Goal: Book appointment/travel/reservation

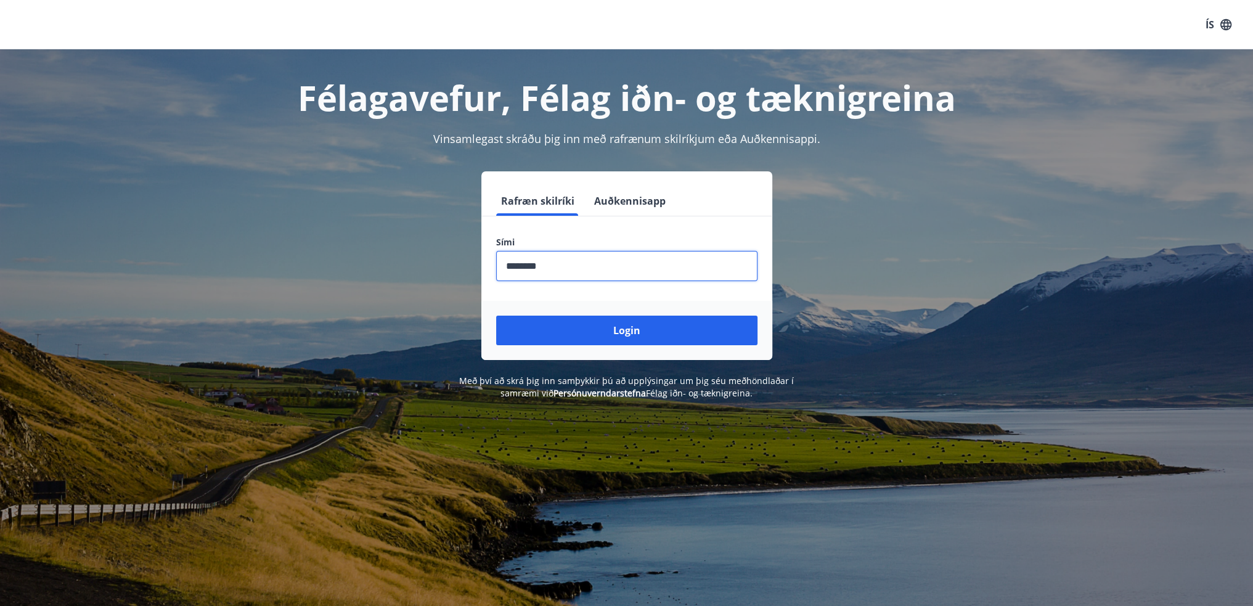
type input "********"
click at [496, 316] on button "Login" at bounding box center [626, 331] width 261 height 30
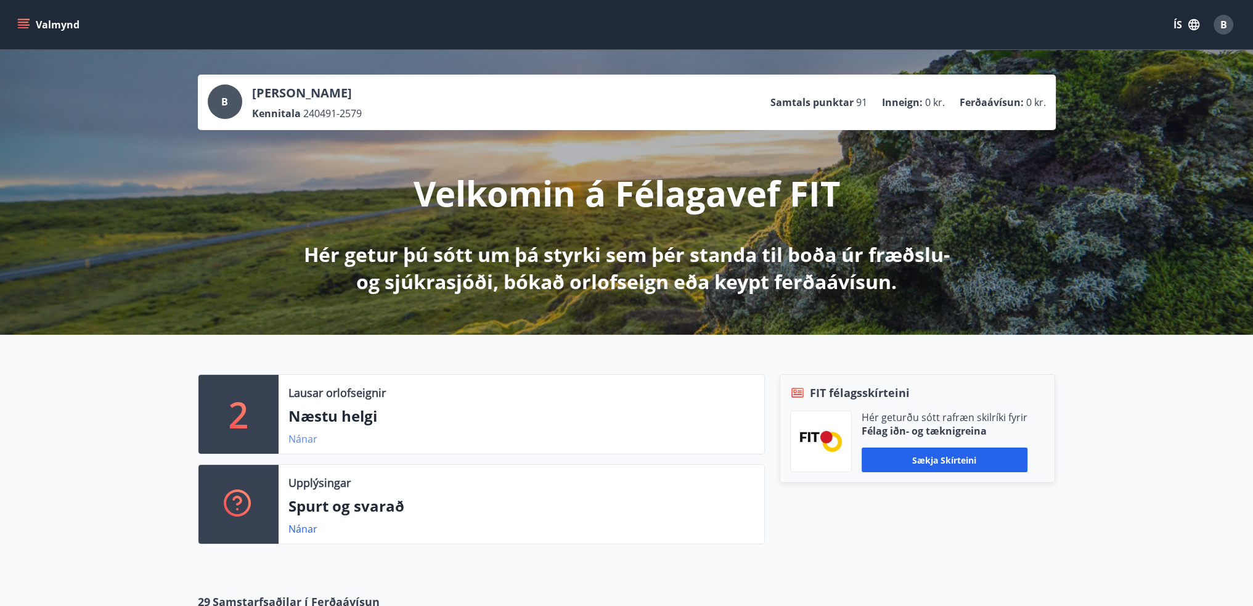
click at [305, 433] on link "Nánar" at bounding box center [303, 439] width 29 height 14
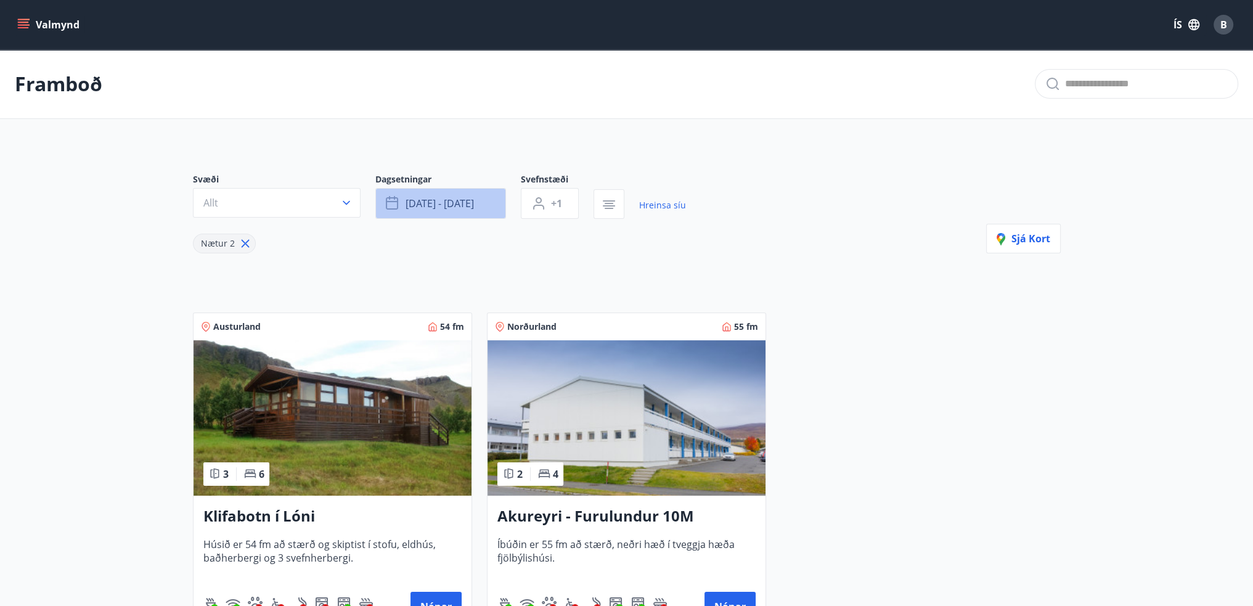
click at [431, 210] on button "[DATE] - [DATE]" at bounding box center [440, 203] width 131 height 31
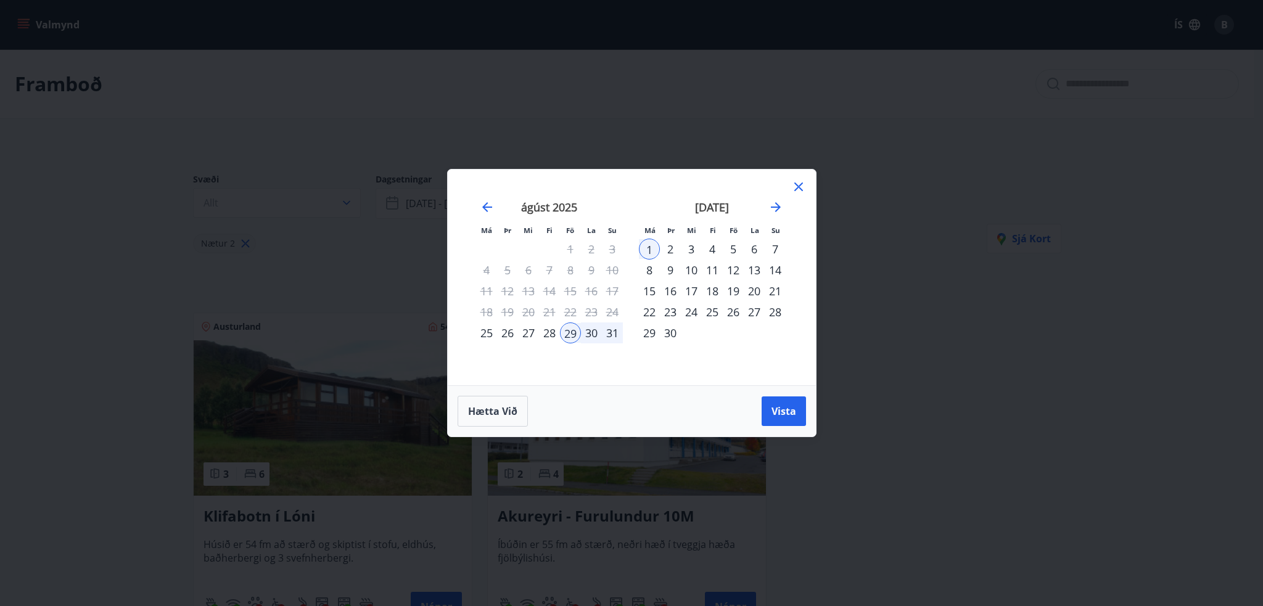
click at [738, 251] on div "5" at bounding box center [733, 249] width 21 height 21
click at [652, 273] on div "8" at bounding box center [649, 270] width 21 height 21
click at [784, 406] on span "Vista" at bounding box center [783, 411] width 25 height 14
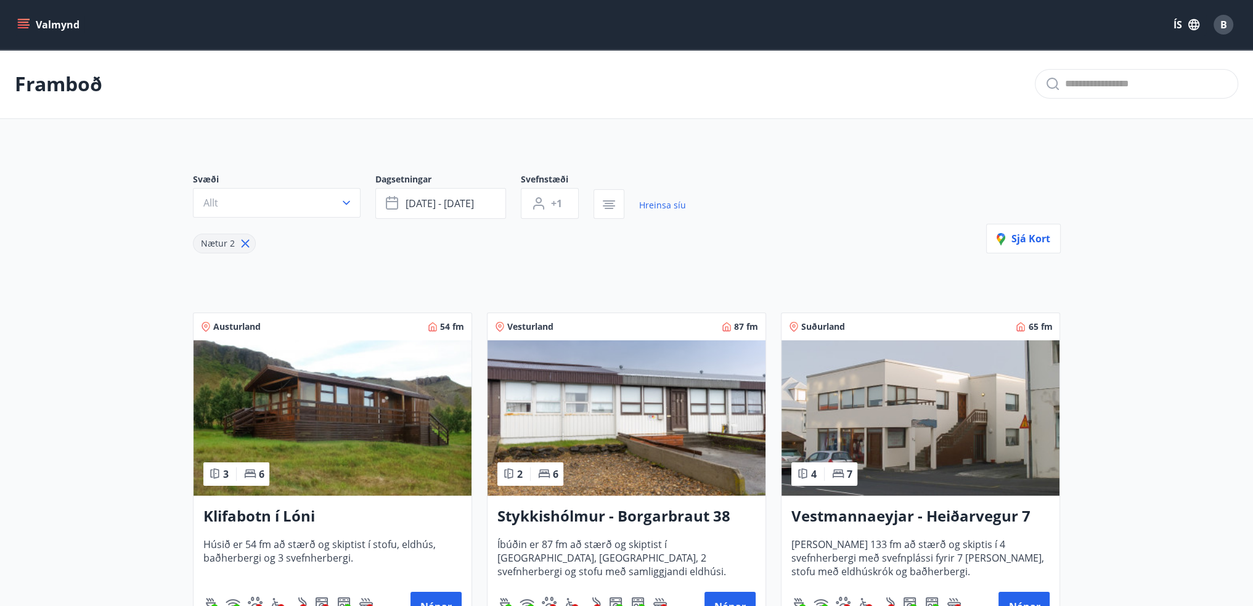
scroll to position [62, 0]
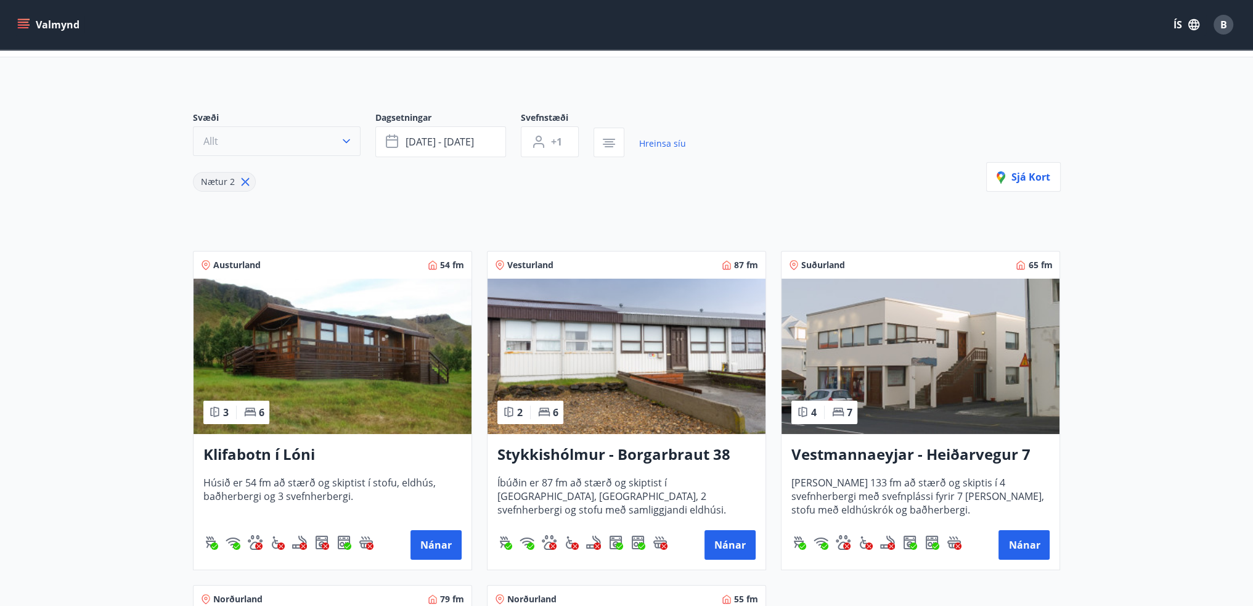
click at [313, 149] on button "Allt" at bounding box center [277, 141] width 168 height 30
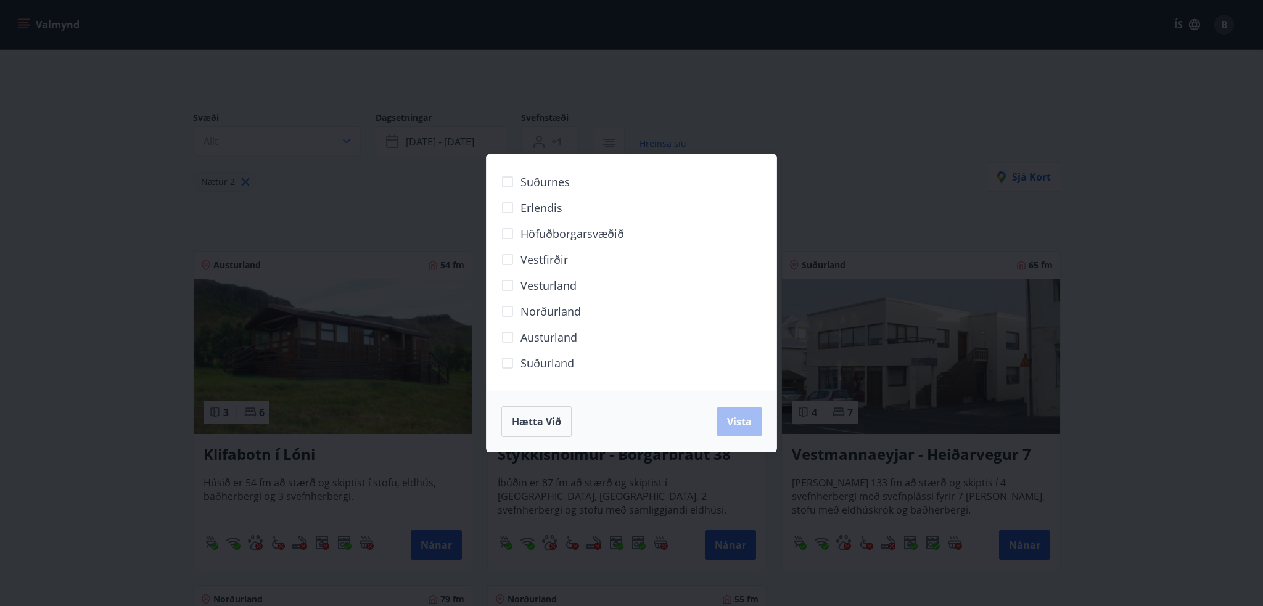
click at [574, 364] on div "Suðurland" at bounding box center [631, 363] width 260 height 26
click at [543, 363] on span "Suðurland" at bounding box center [547, 363] width 54 height 16
click at [740, 433] on button "Vista" at bounding box center [739, 422] width 44 height 30
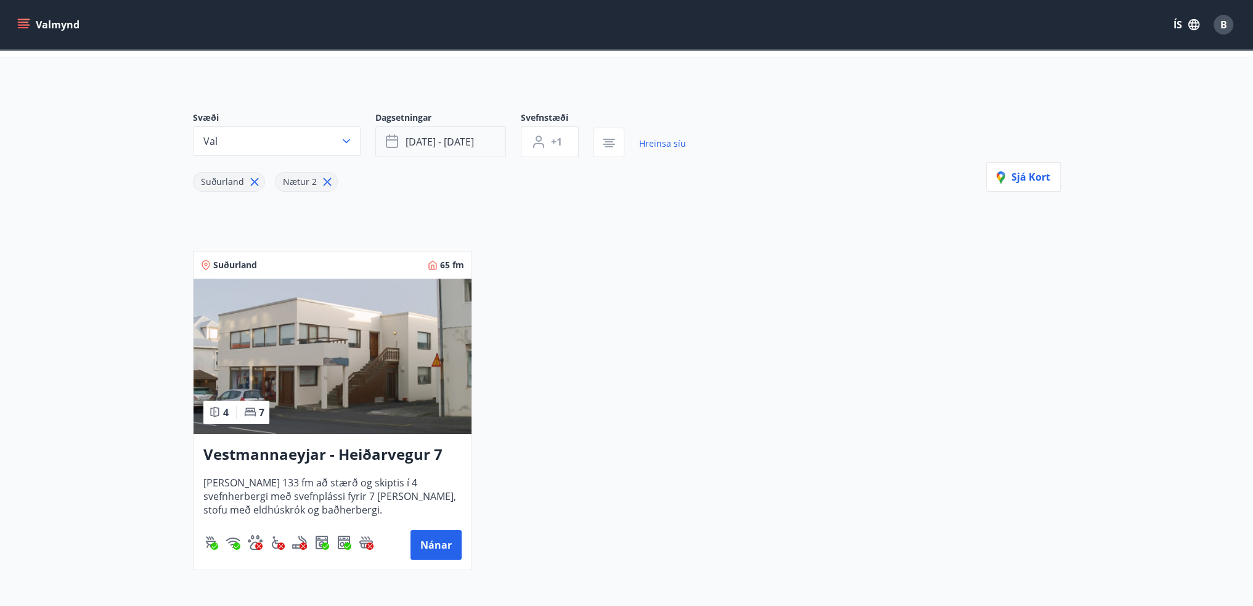
click at [474, 139] on span "[DATE] - [DATE]" at bounding box center [440, 142] width 68 height 14
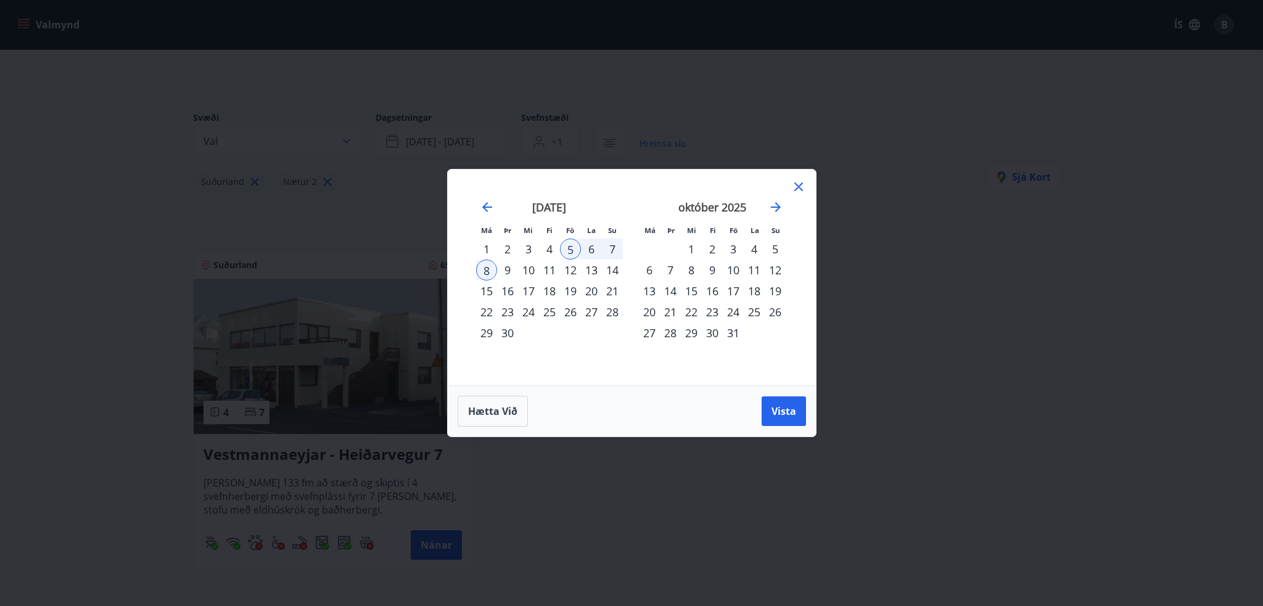
click at [611, 249] on div "7" at bounding box center [612, 249] width 21 height 21
click at [572, 247] on div "5" at bounding box center [570, 249] width 21 height 21
click at [603, 247] on div "7" at bounding box center [612, 249] width 21 height 21
click at [789, 415] on span "Vista" at bounding box center [783, 411] width 25 height 14
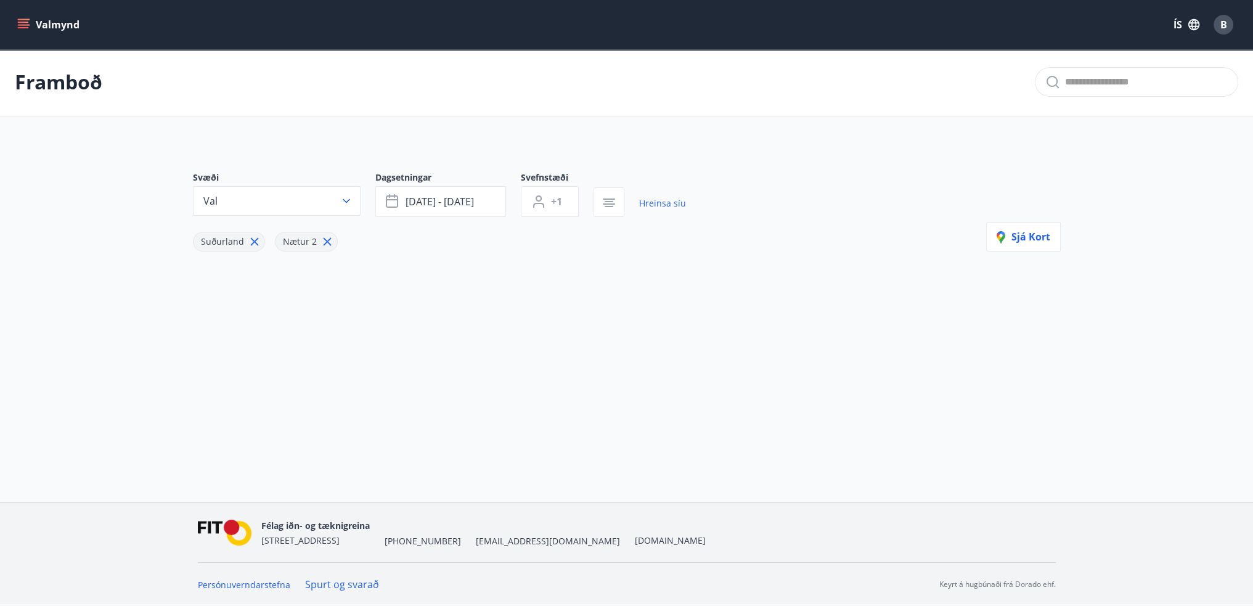
scroll to position [1, 0]
click at [462, 199] on span "[DATE] - [DATE]" at bounding box center [440, 202] width 68 height 14
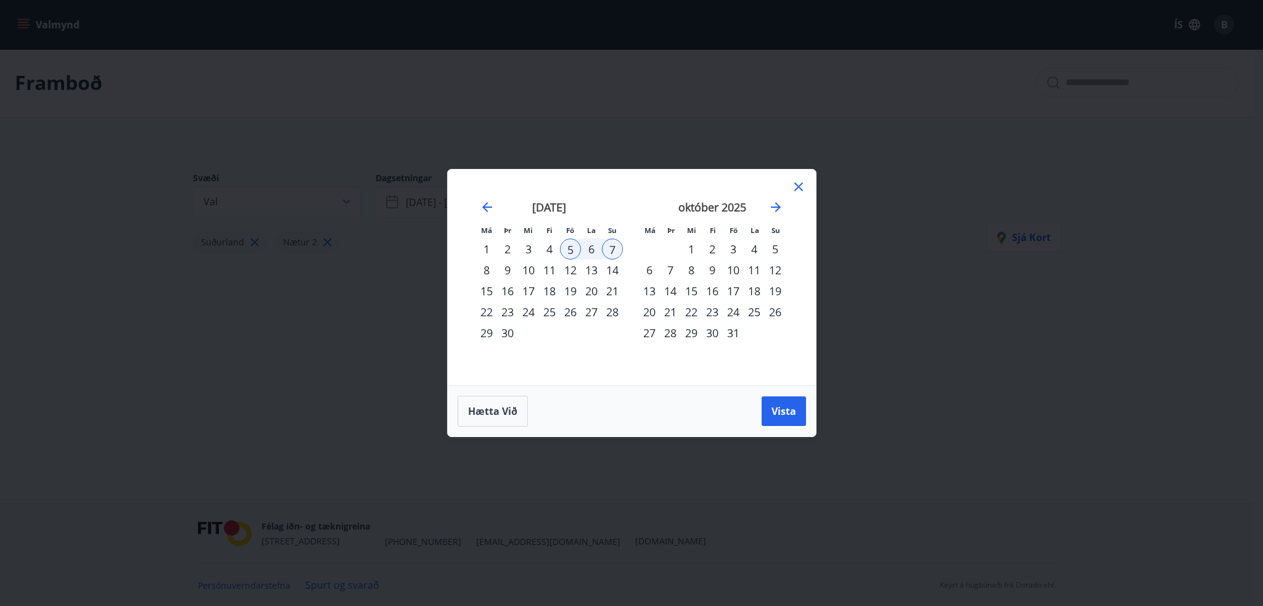
click at [547, 271] on div "11" at bounding box center [549, 270] width 21 height 21
click at [571, 248] on div "5" at bounding box center [570, 249] width 21 height 21
click at [570, 268] on div "12" at bounding box center [570, 270] width 21 height 21
click at [777, 411] on span "Vista" at bounding box center [783, 411] width 25 height 14
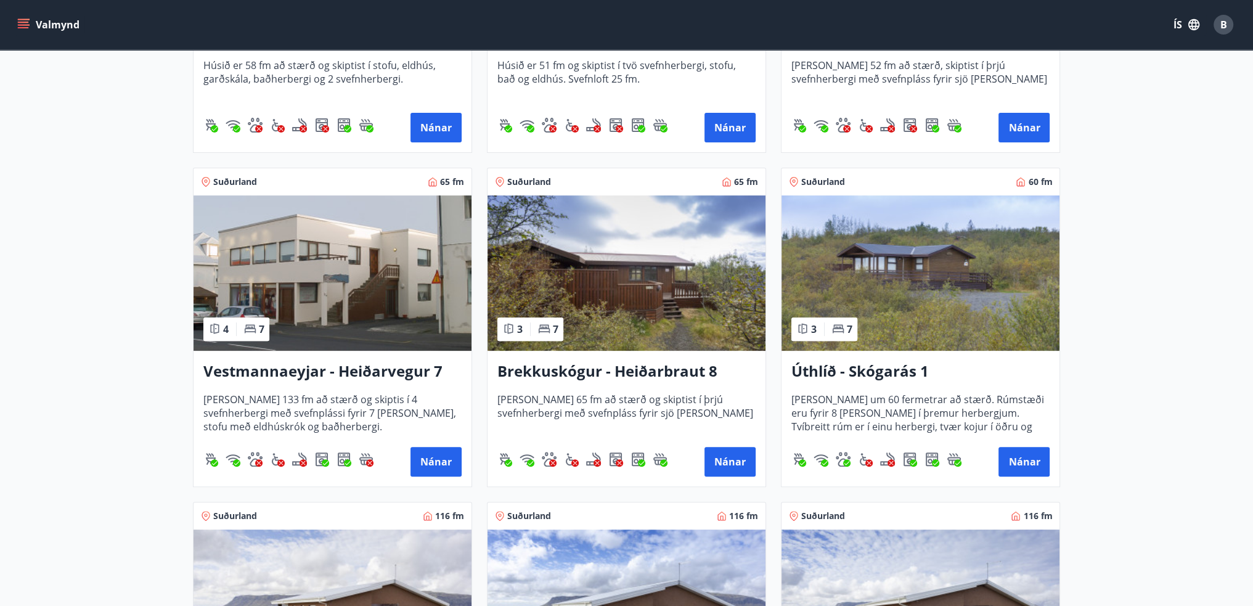
scroll to position [864, 0]
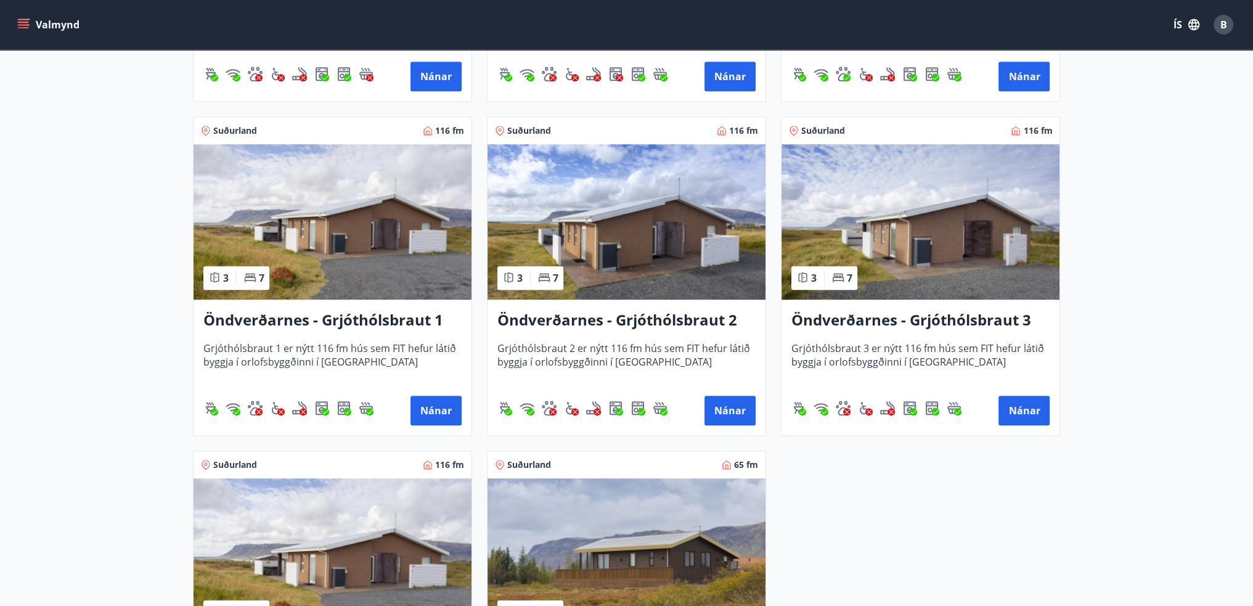
click at [277, 309] on h3 "Öndverðarnes - Grjóthólsbraut 1" at bounding box center [332, 320] width 258 height 22
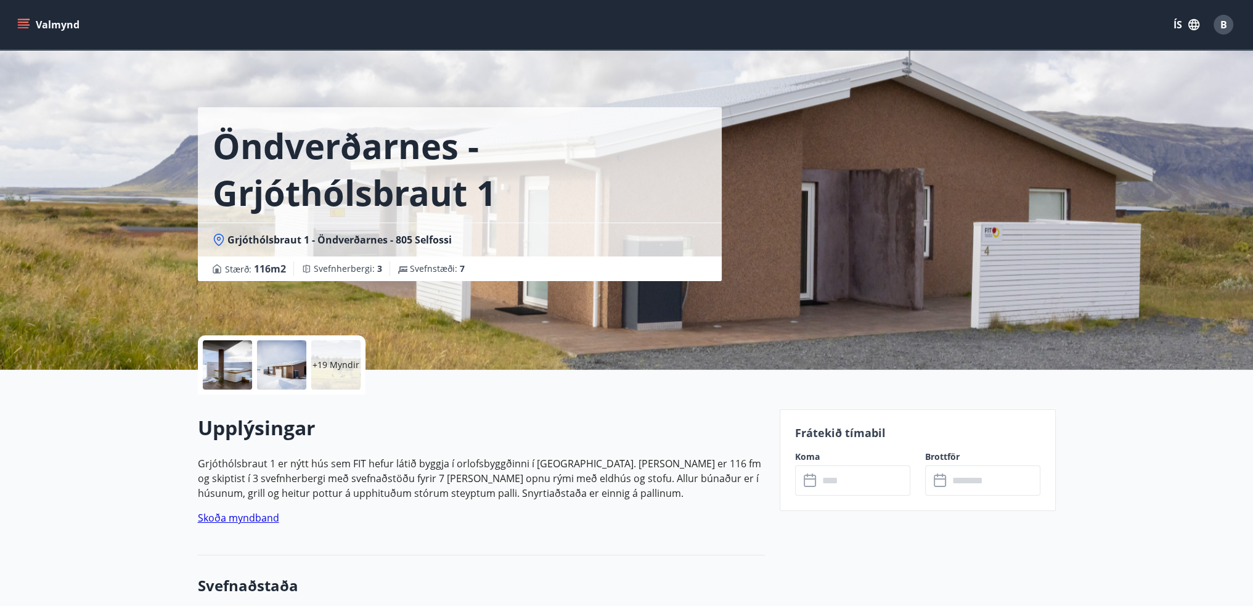
scroll to position [123, 0]
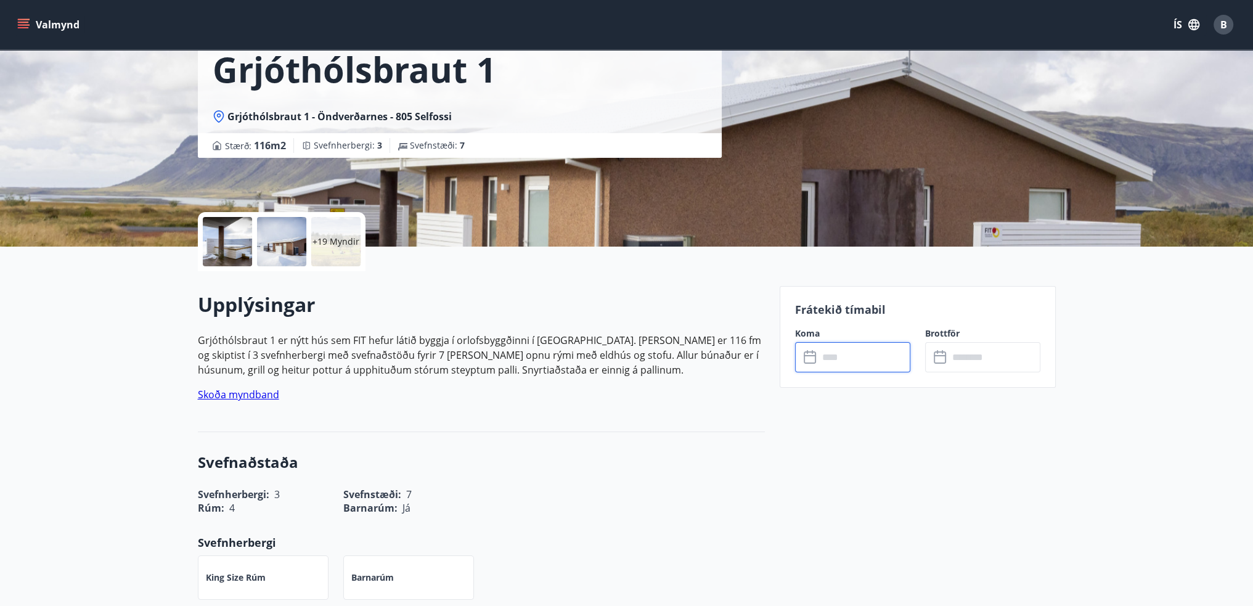
click at [873, 363] on input "text" at bounding box center [865, 357] width 92 height 30
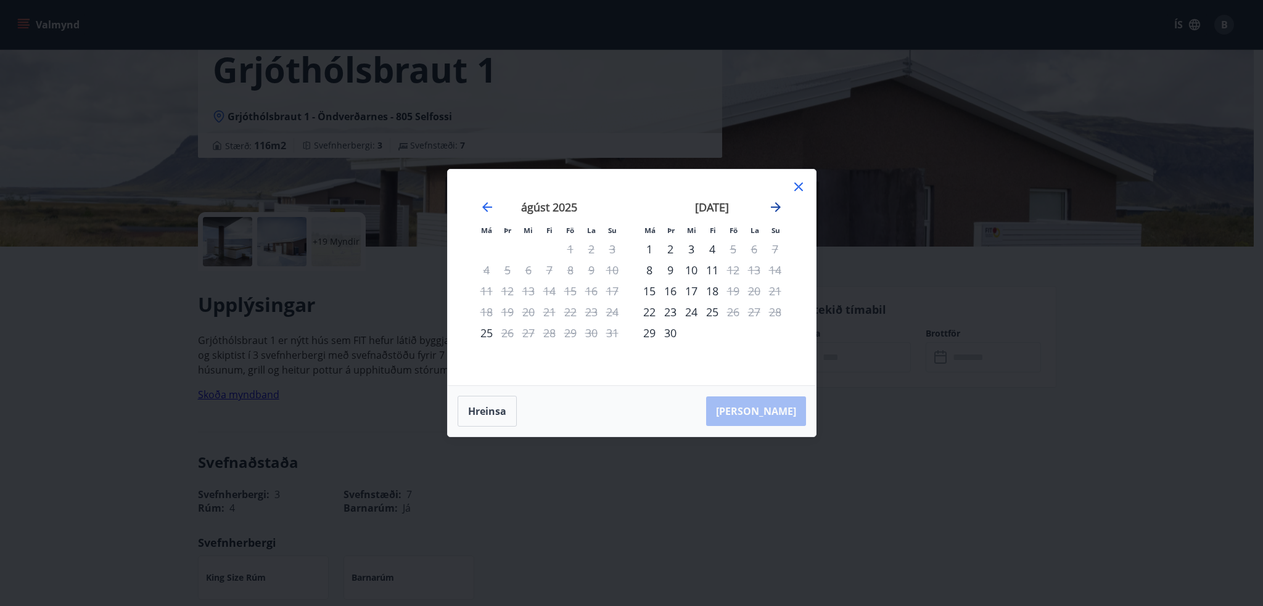
click at [777, 206] on icon "Move forward to switch to the next month." at bounding box center [776, 207] width 10 height 10
click at [803, 187] on icon at bounding box center [798, 186] width 15 height 15
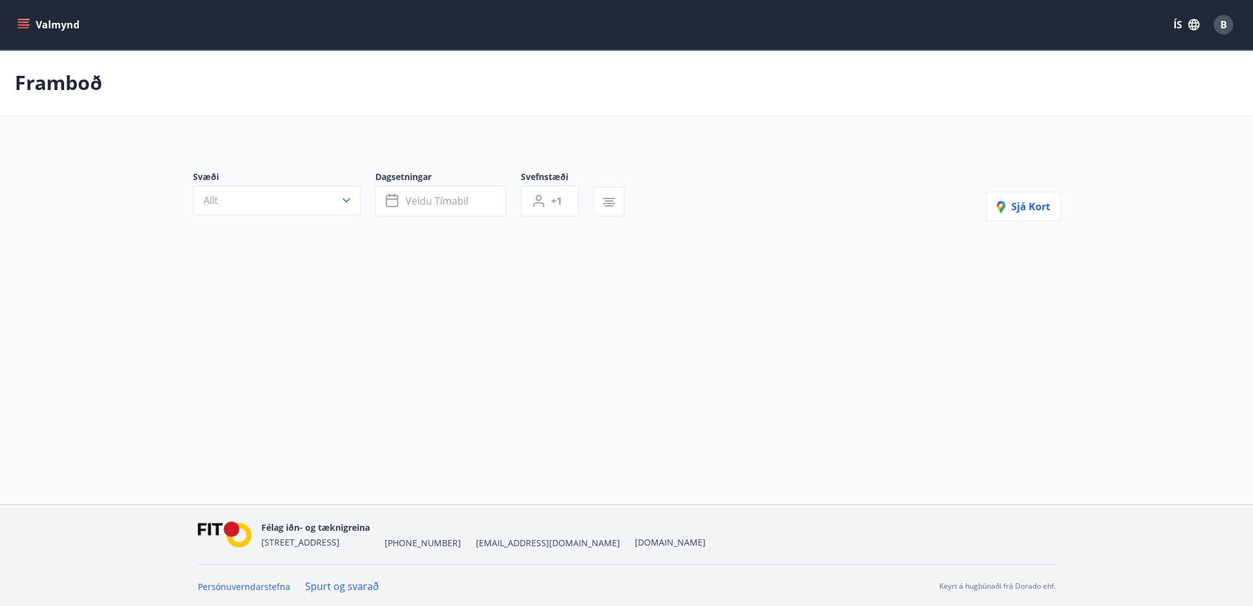
type input "*"
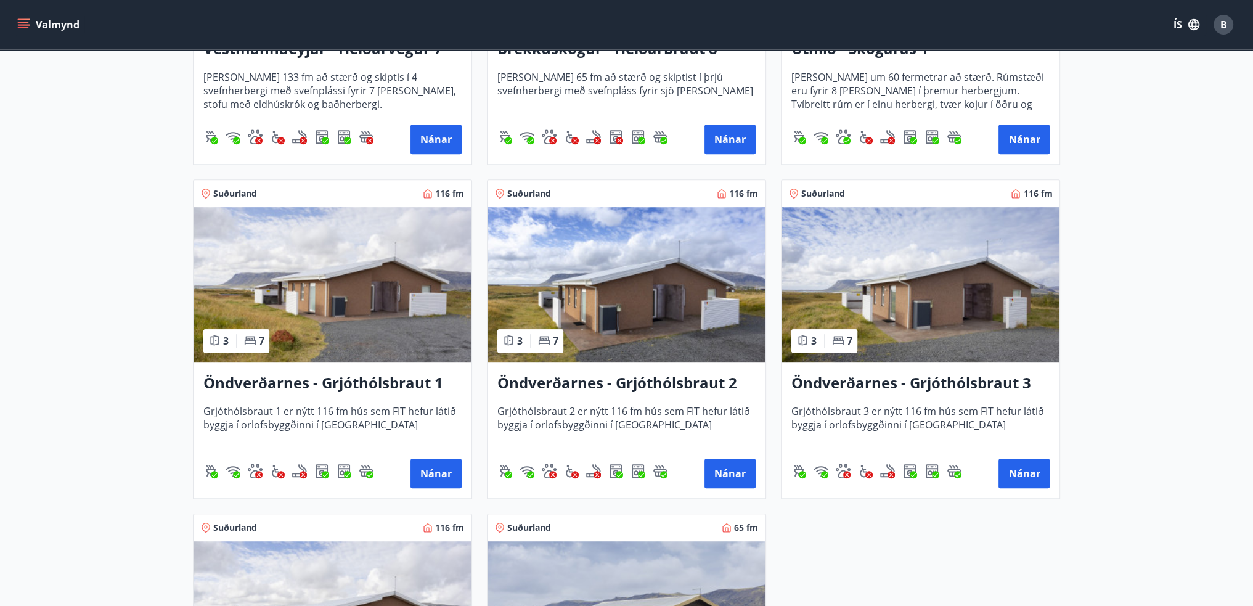
click at [592, 253] on img at bounding box center [627, 284] width 278 height 155
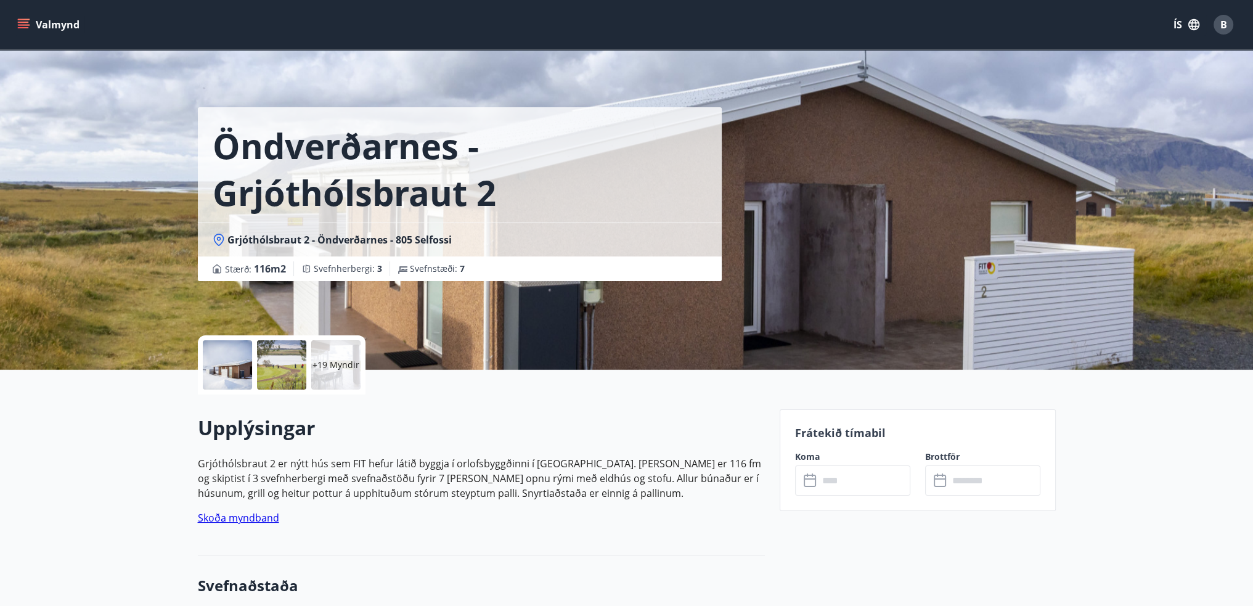
click at [852, 469] on input "text" at bounding box center [865, 480] width 92 height 30
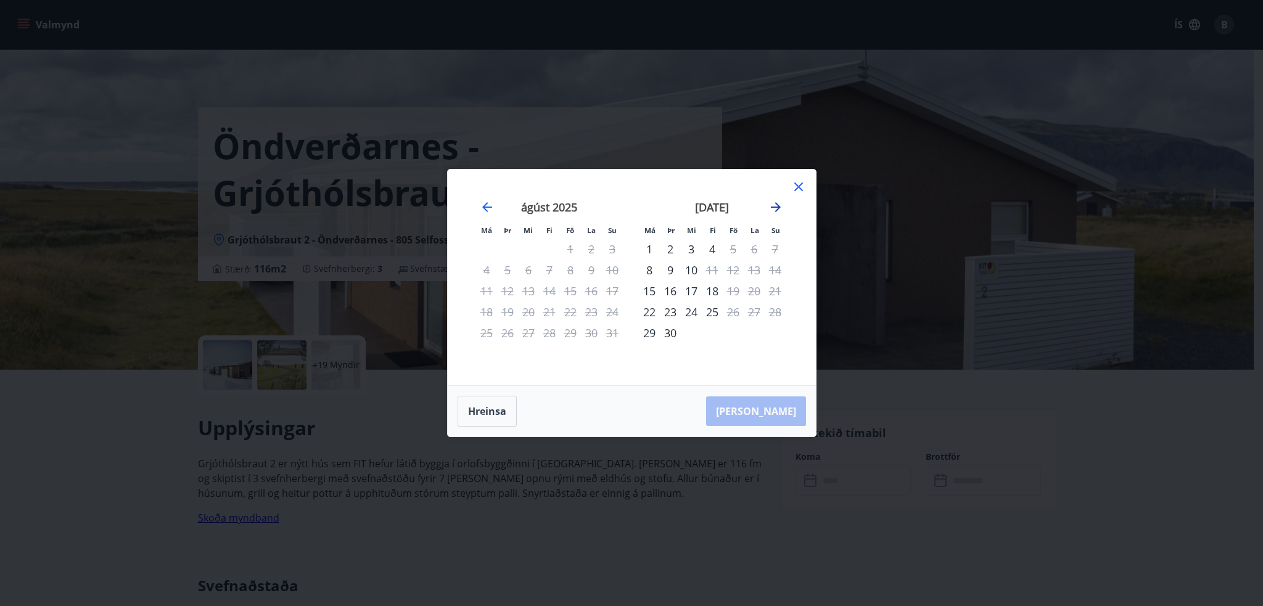
click at [778, 206] on icon "Move forward to switch to the next month." at bounding box center [776, 207] width 10 height 10
click at [792, 192] on icon at bounding box center [798, 186] width 15 height 15
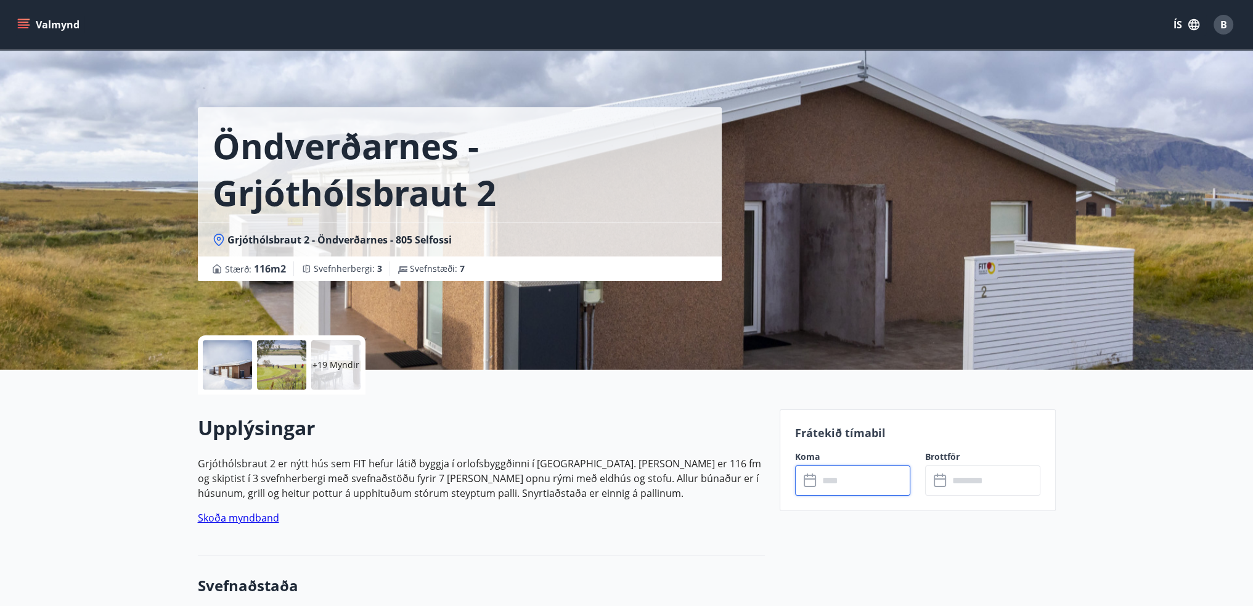
click at [33, 23] on button "Valmynd" at bounding box center [50, 25] width 70 height 22
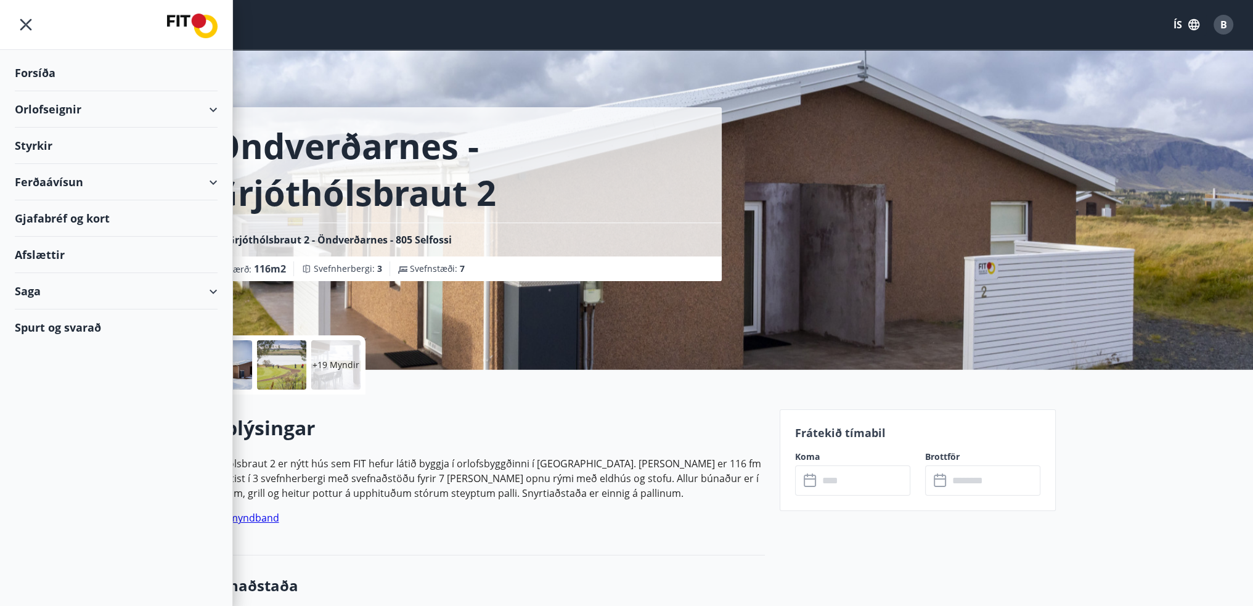
click at [69, 100] on div "Orlofseignir" at bounding box center [116, 109] width 203 height 36
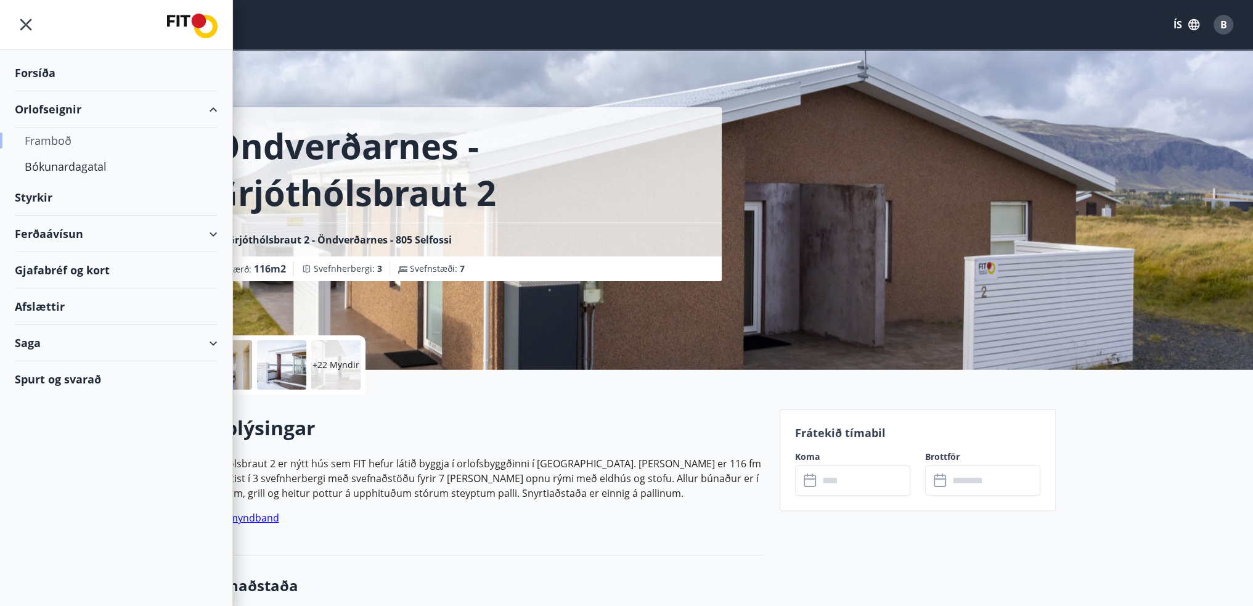
click at [64, 137] on div "Framboð" at bounding box center [116, 141] width 183 height 26
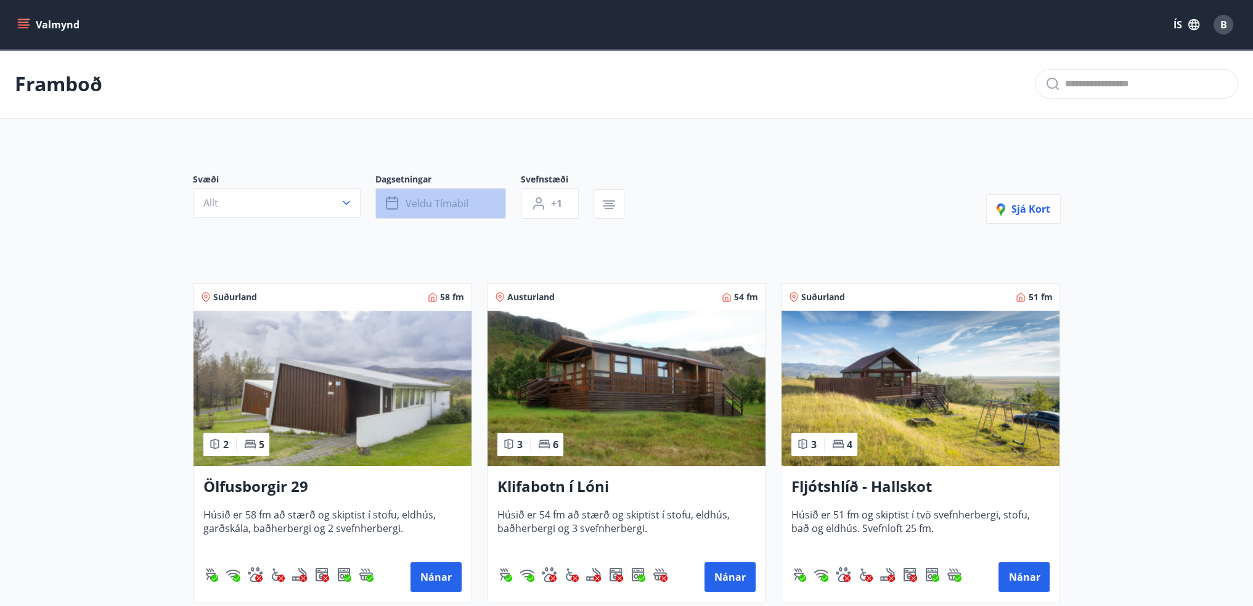
click at [414, 206] on span "Veldu tímabil" at bounding box center [437, 204] width 63 height 14
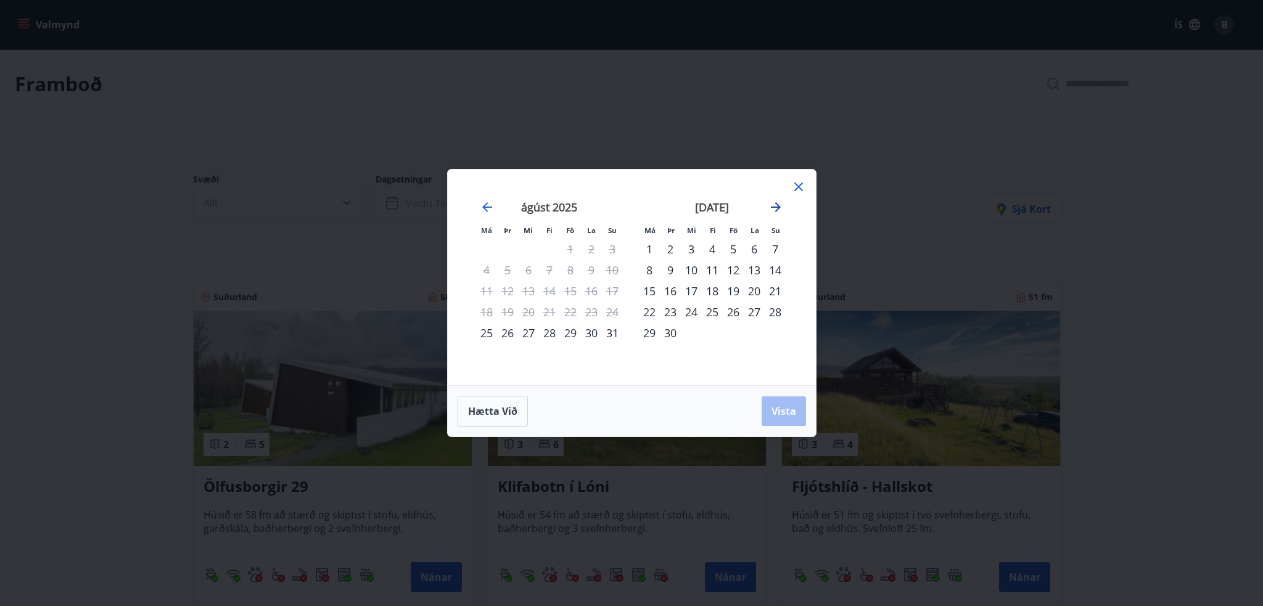
click at [777, 205] on icon "Move forward to switch to the next month." at bounding box center [776, 207] width 10 height 10
click at [779, 208] on icon "Move forward to switch to the next month." at bounding box center [776, 207] width 10 height 10
click at [645, 244] on div "1" at bounding box center [649, 249] width 21 height 21
click at [687, 330] on div "31" at bounding box center [691, 332] width 21 height 21
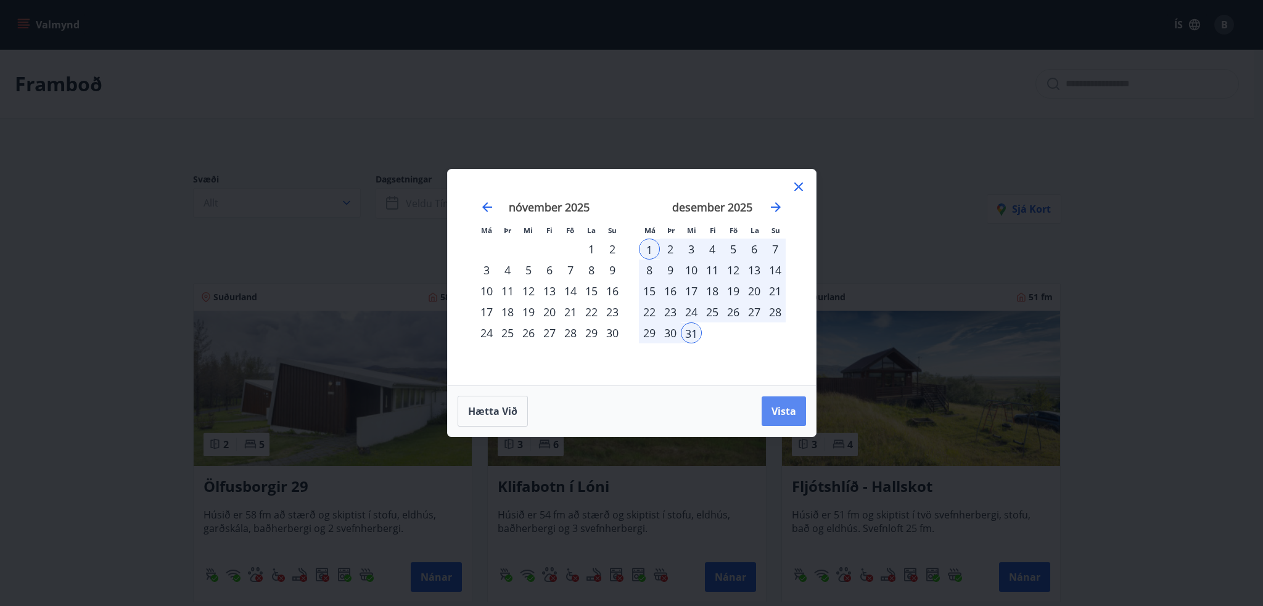
click at [772, 412] on span "Vista" at bounding box center [783, 411] width 25 height 14
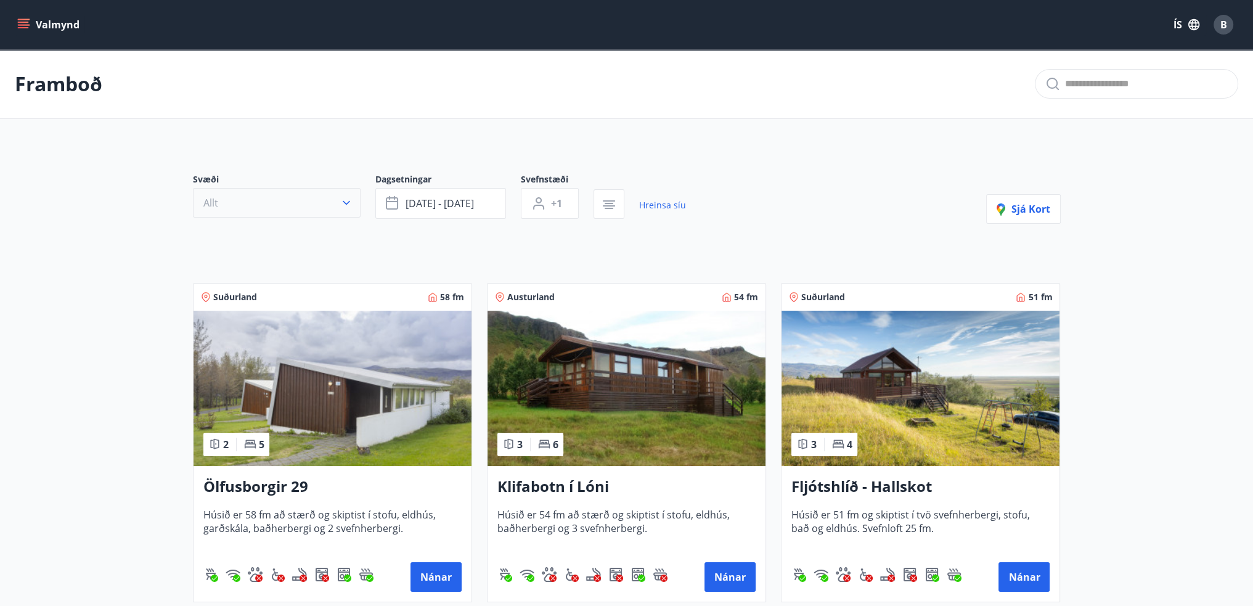
click at [271, 201] on button "Allt" at bounding box center [277, 203] width 168 height 30
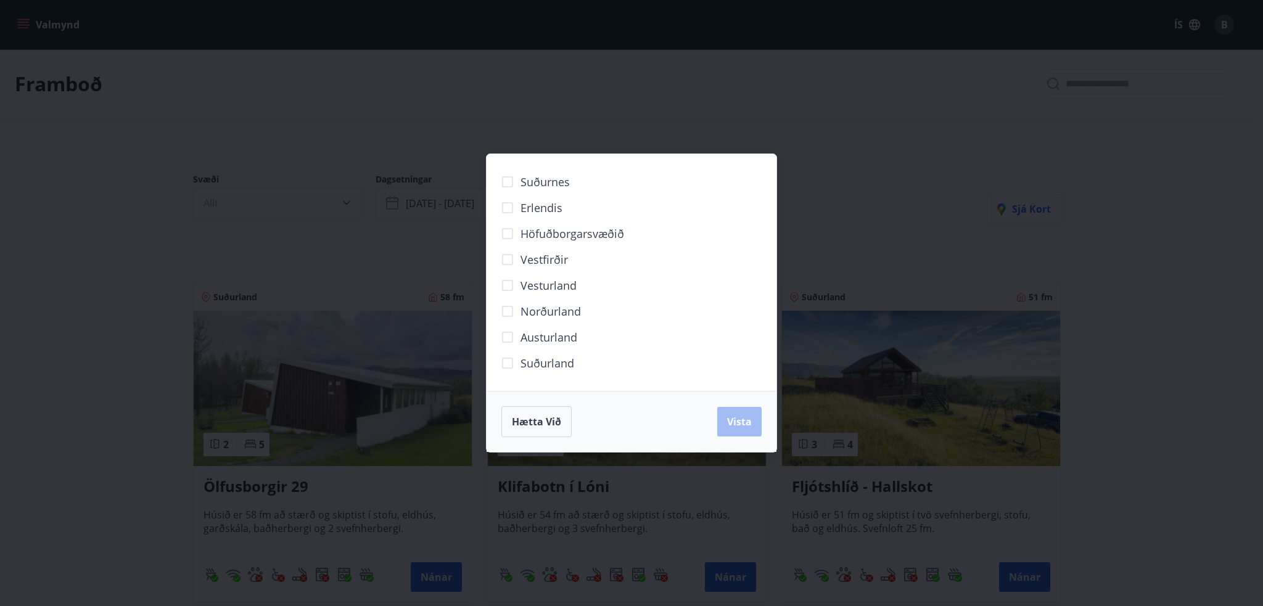
click at [555, 359] on span "Suðurland" at bounding box center [547, 363] width 54 height 16
click at [730, 414] on button "Vista" at bounding box center [739, 422] width 44 height 30
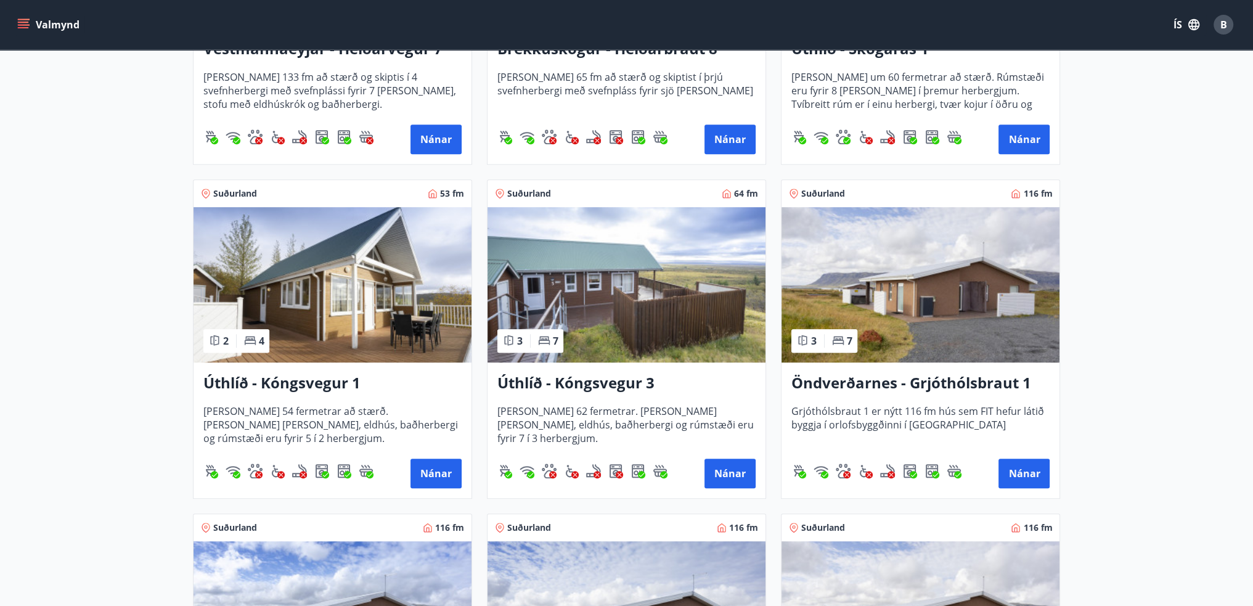
scroll to position [1048, 0]
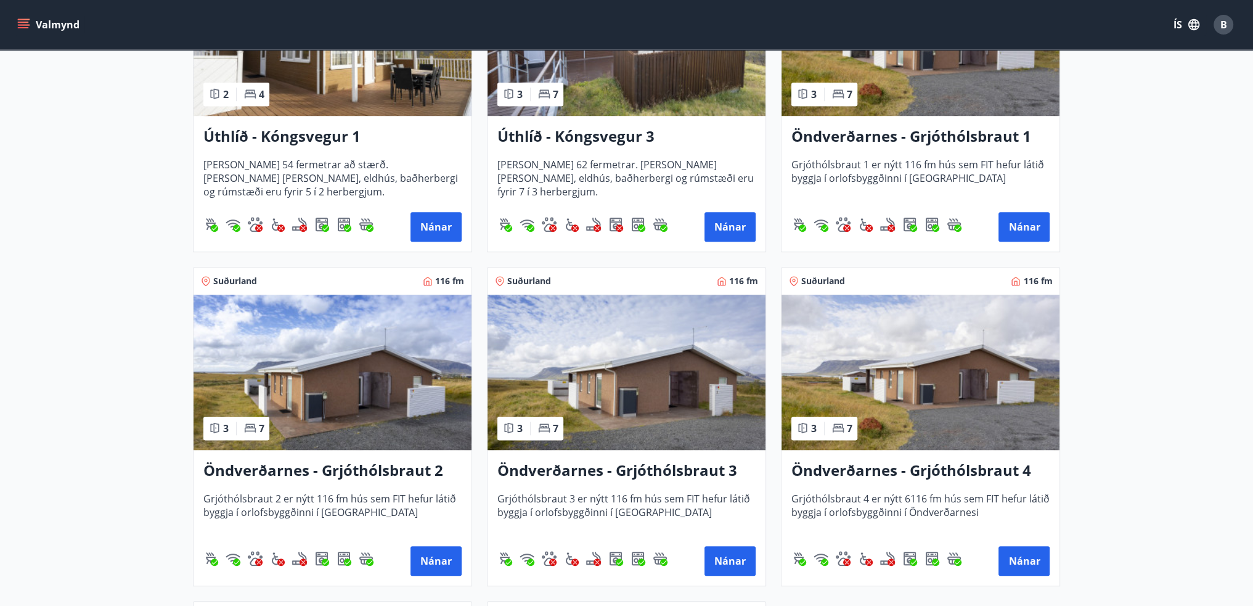
click at [865, 467] on h3 "Öndverðarnes - Grjóthólsbraut 4" at bounding box center [921, 471] width 258 height 22
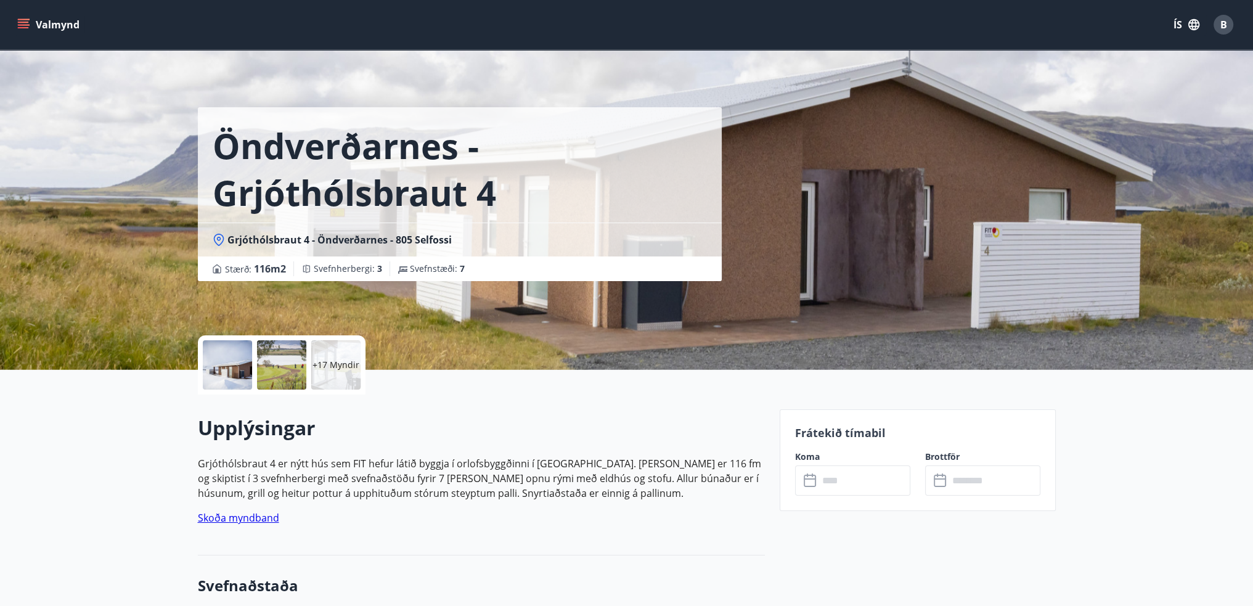
click at [866, 483] on input "text" at bounding box center [865, 480] width 92 height 30
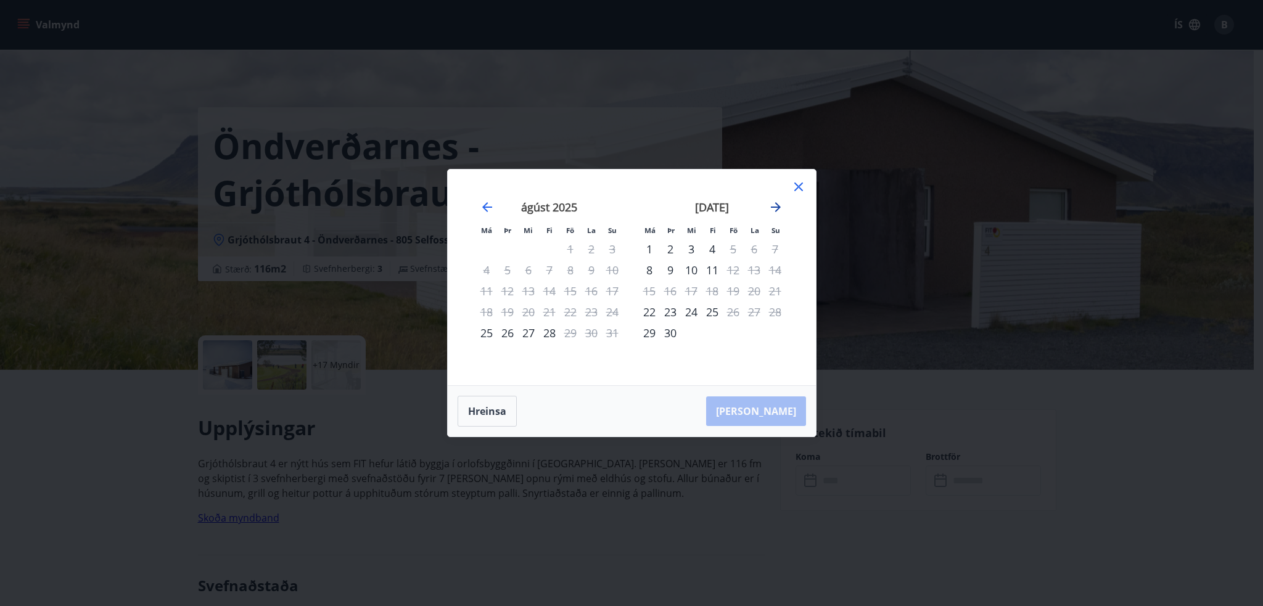
click at [774, 209] on icon "Move forward to switch to the next month." at bounding box center [775, 207] width 15 height 15
click at [801, 187] on icon at bounding box center [798, 186] width 15 height 15
